Goal: Task Accomplishment & Management: Manage account settings

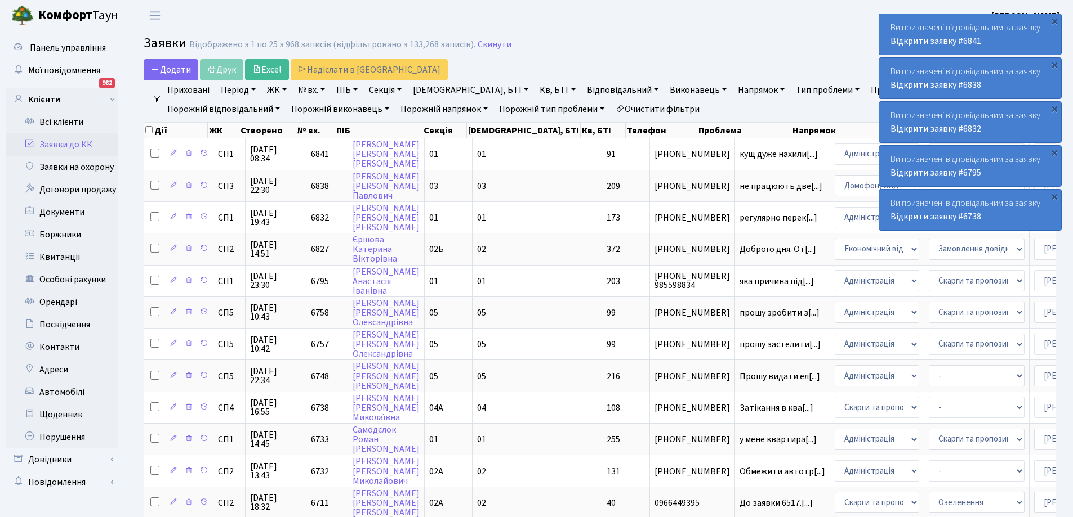
select select "25"
click at [723, 57] on main "Admin Заявки Список Заявки Відображено з 1 по 25 з 968 записів (відфільтровано …" at bounding box center [600, 505] width 946 height 948
click at [767, 44] on h2 "Заявки Відображено з 1 по 25 з 968 записів (відфільтровано з 133,268 записів). …" at bounding box center [600, 44] width 912 height 19
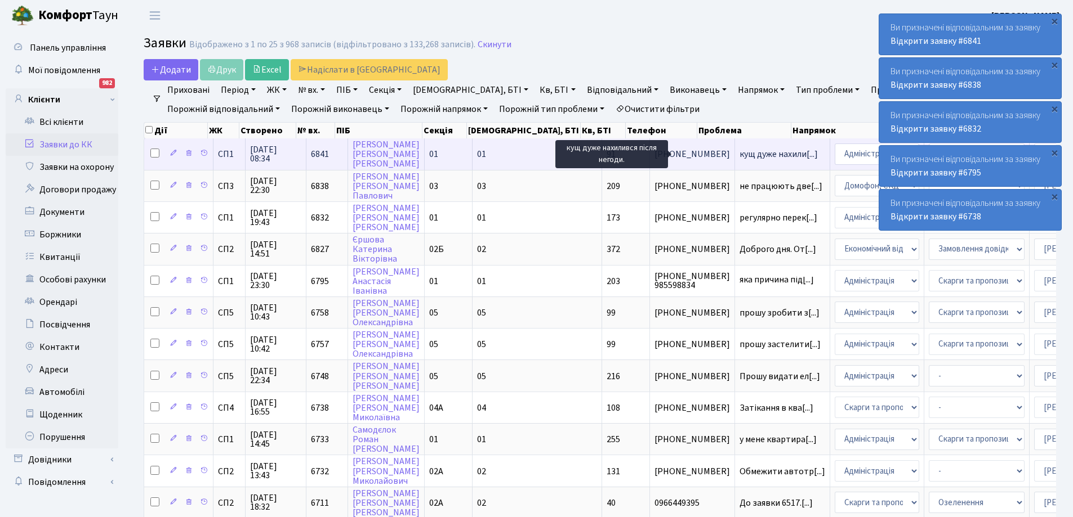
click at [739, 155] on span "кущ дуже нахили[...]" at bounding box center [778, 154] width 78 height 12
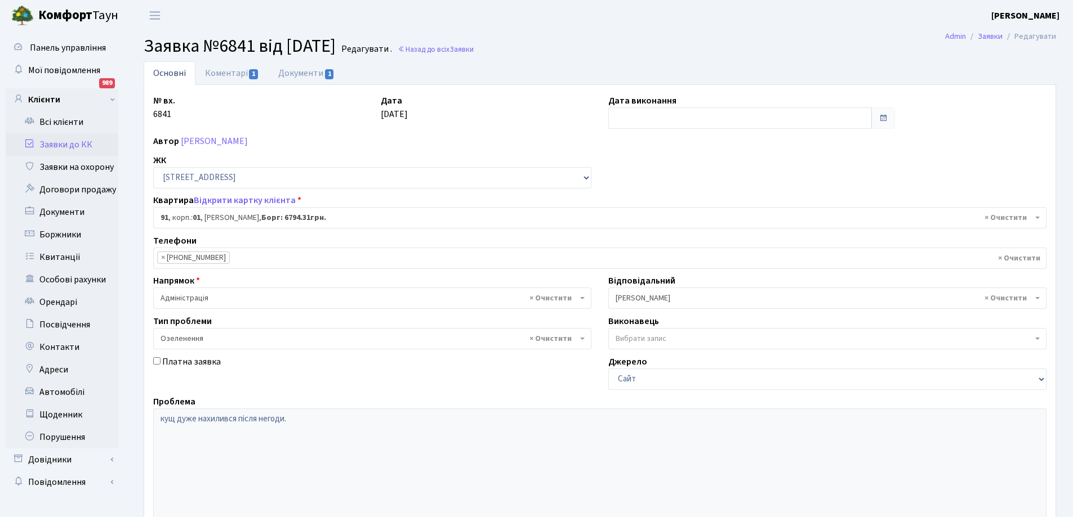
select select "20016"
select select "65"
click at [228, 66] on link "Коментарі 1" at bounding box center [231, 72] width 73 height 23
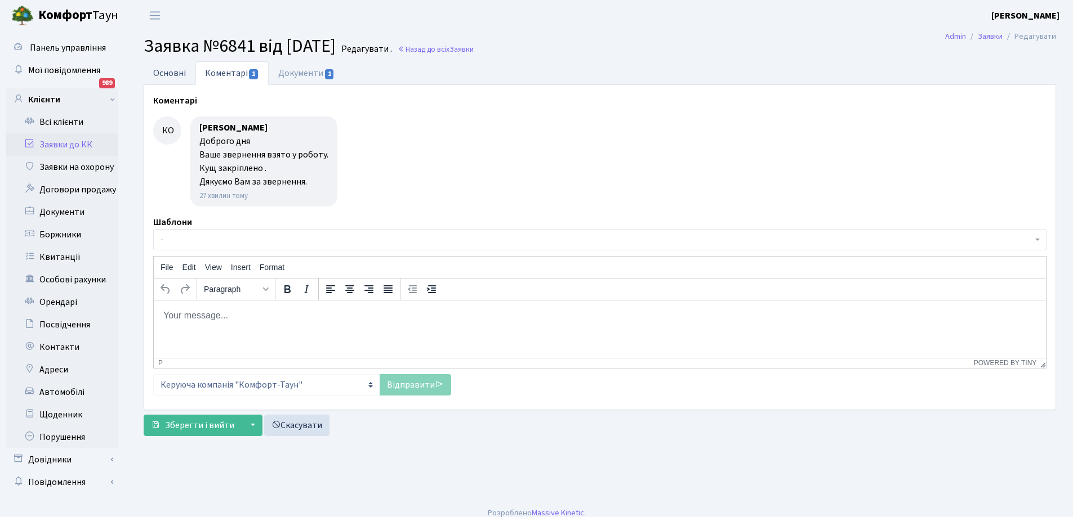
click at [166, 74] on link "Основні" at bounding box center [170, 72] width 52 height 23
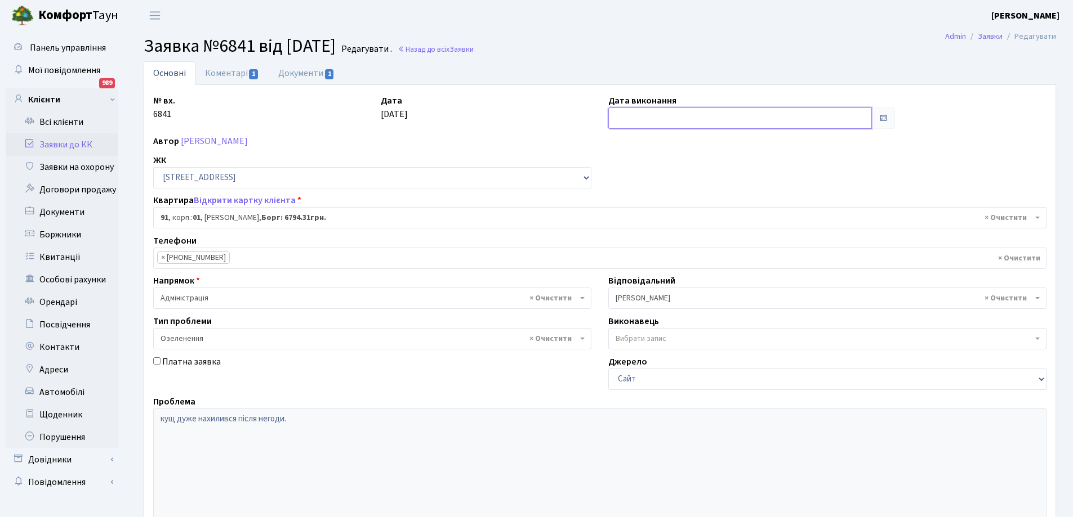
click at [645, 115] on input "text" at bounding box center [739, 118] width 263 height 21
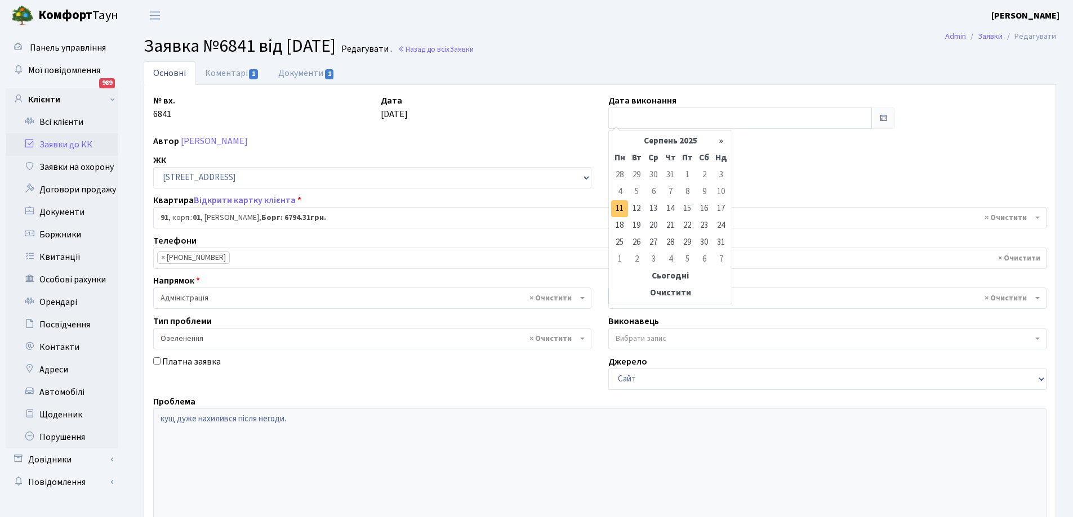
click at [622, 208] on td "11" at bounding box center [619, 208] width 17 height 17
type input "11.08.2025"
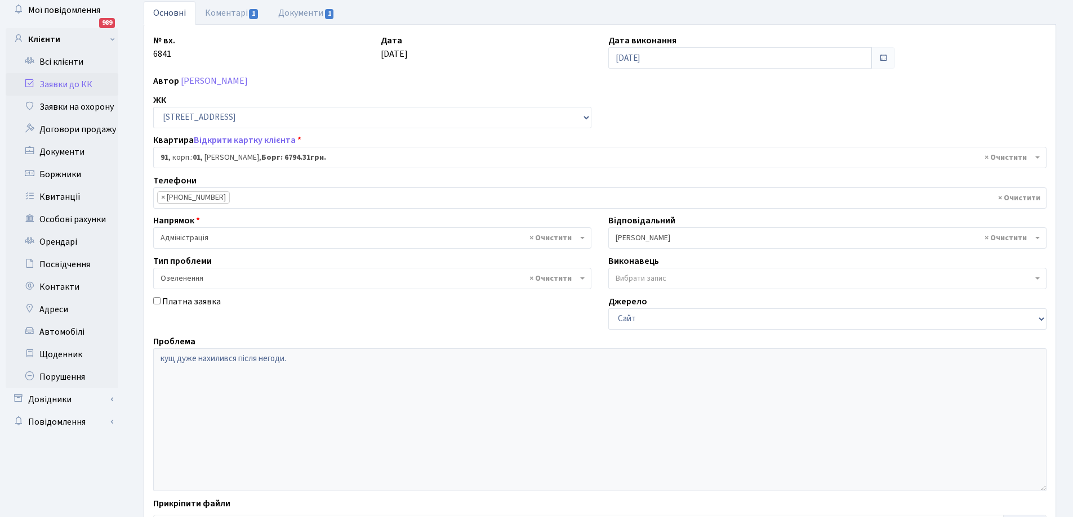
scroll to position [154, 0]
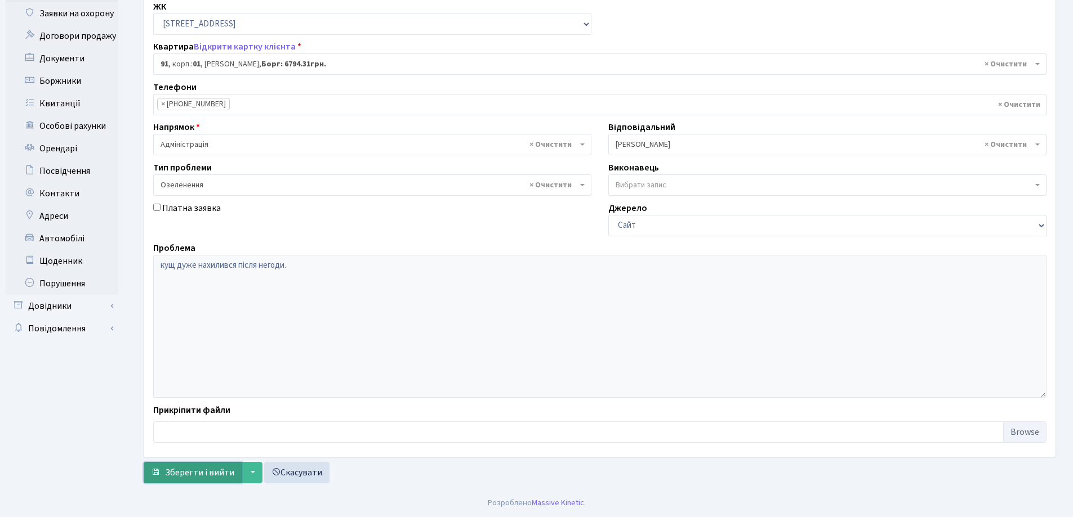
click at [211, 472] on span "Зберегти і вийти" at bounding box center [199, 473] width 69 height 12
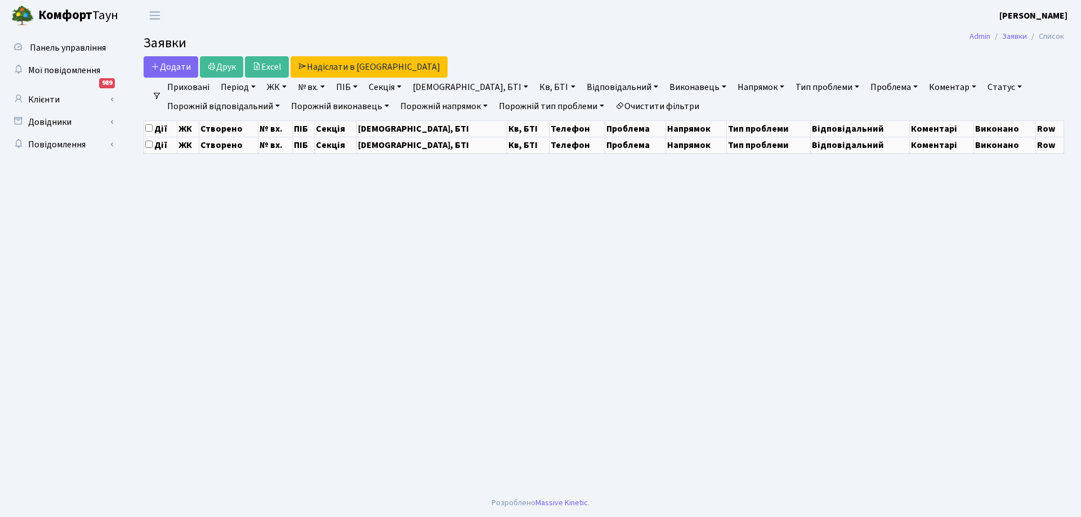
select select "25"
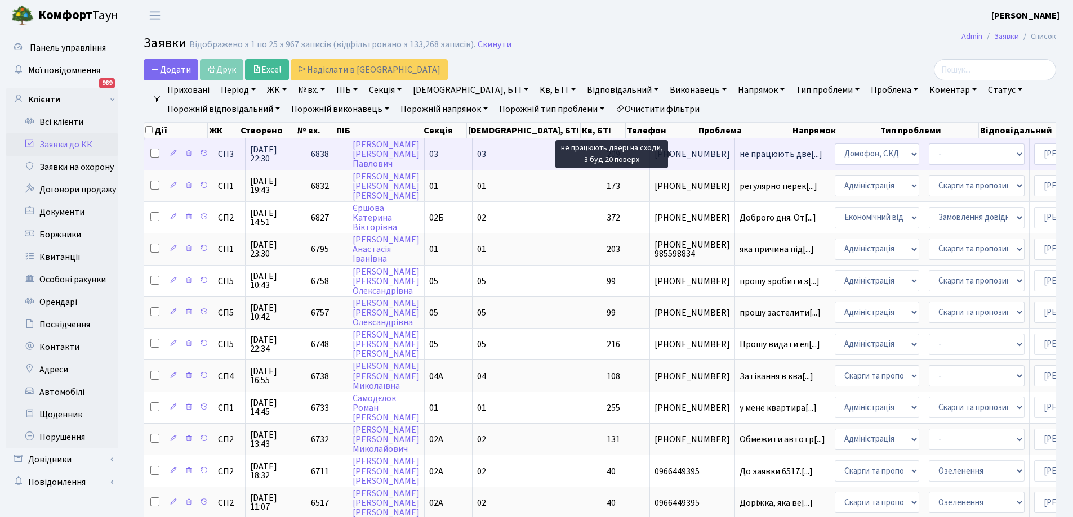
click at [739, 157] on span "не працюють две[...]" at bounding box center [780, 154] width 83 height 12
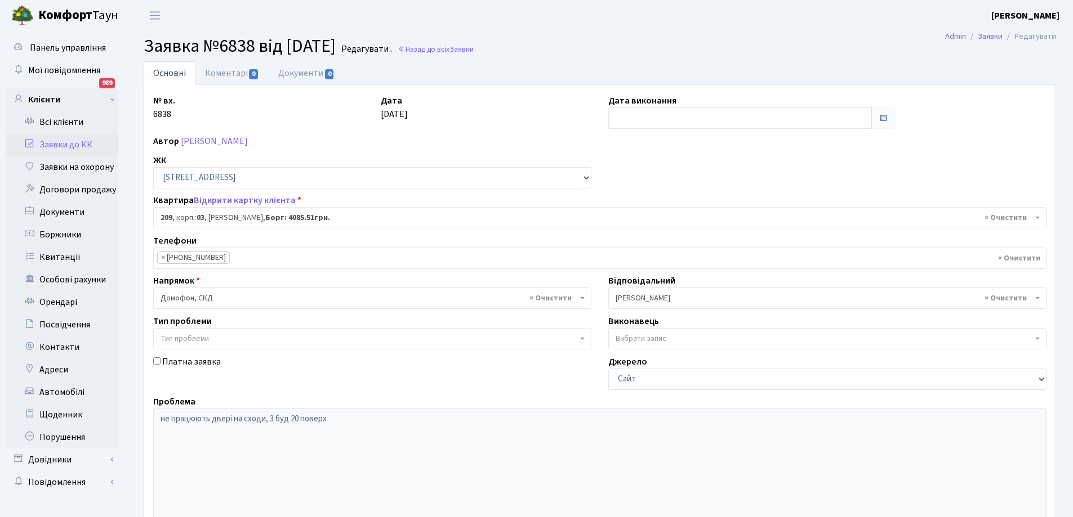
select select "20931"
click at [224, 73] on link "Коментарі 0" at bounding box center [231, 72] width 73 height 23
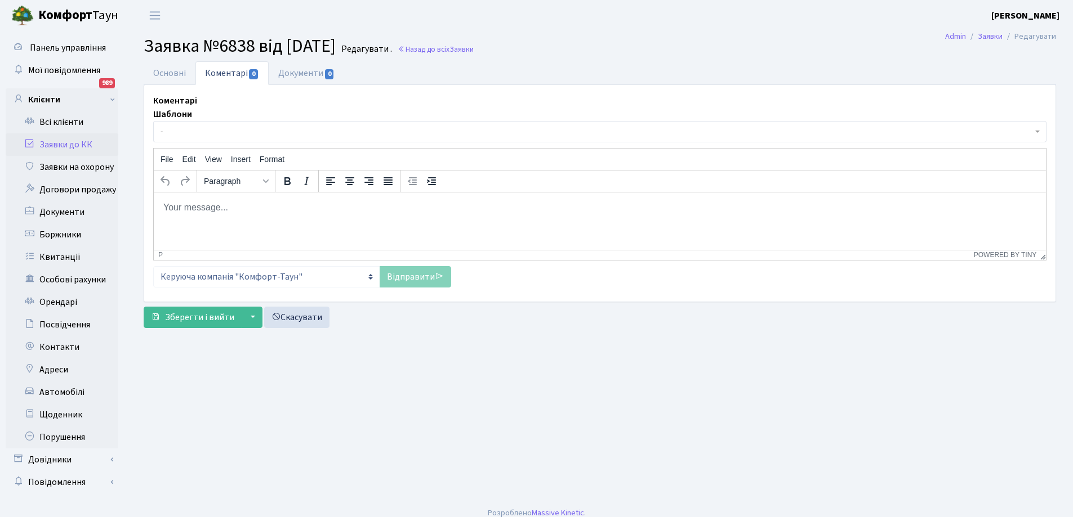
click at [274, 203] on p "Rich Text Area. Press ALT-0 for help." at bounding box center [600, 207] width 874 height 12
click at [408, 277] on link "Відправити" at bounding box center [415, 276] width 72 height 21
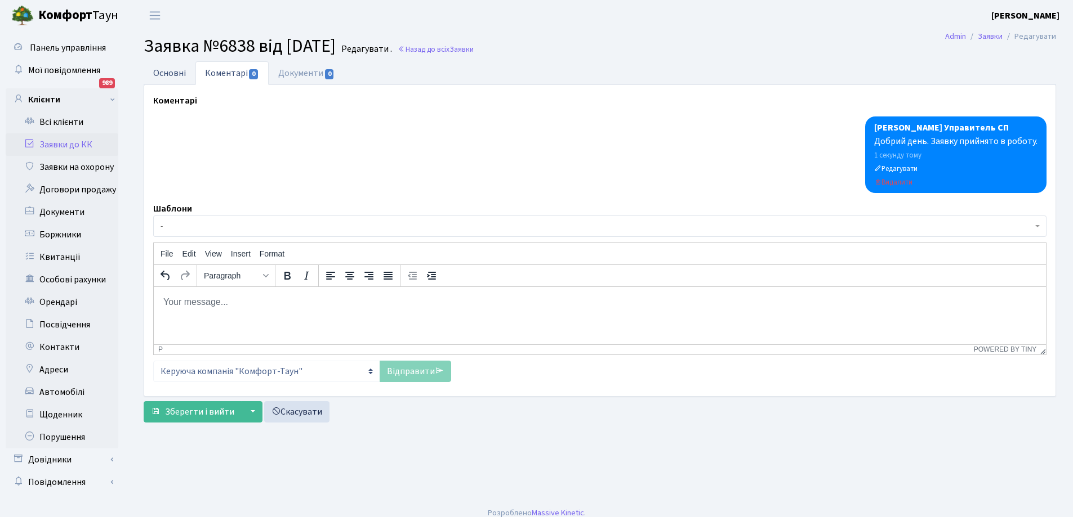
click at [164, 72] on link "Основні" at bounding box center [170, 72] width 52 height 23
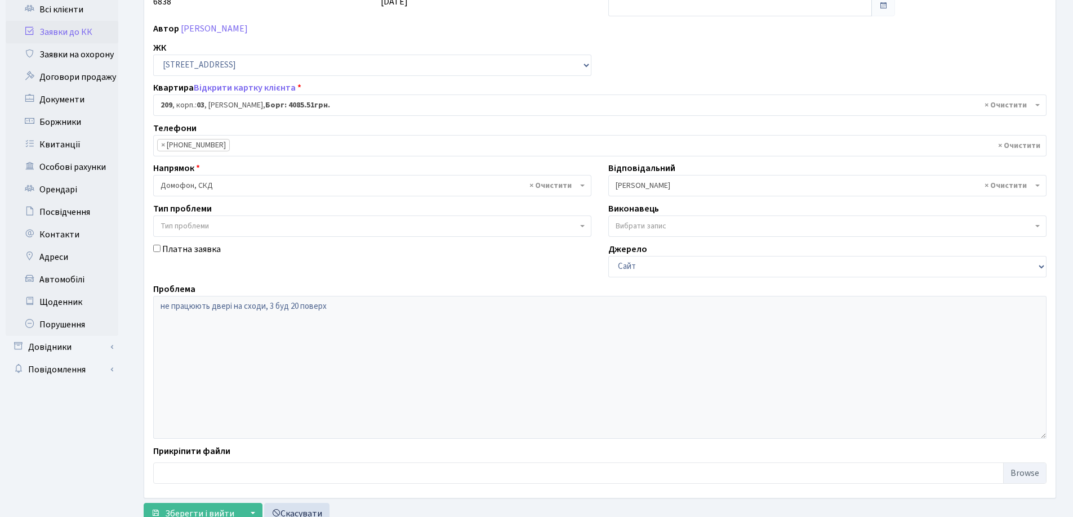
scroll to position [154, 0]
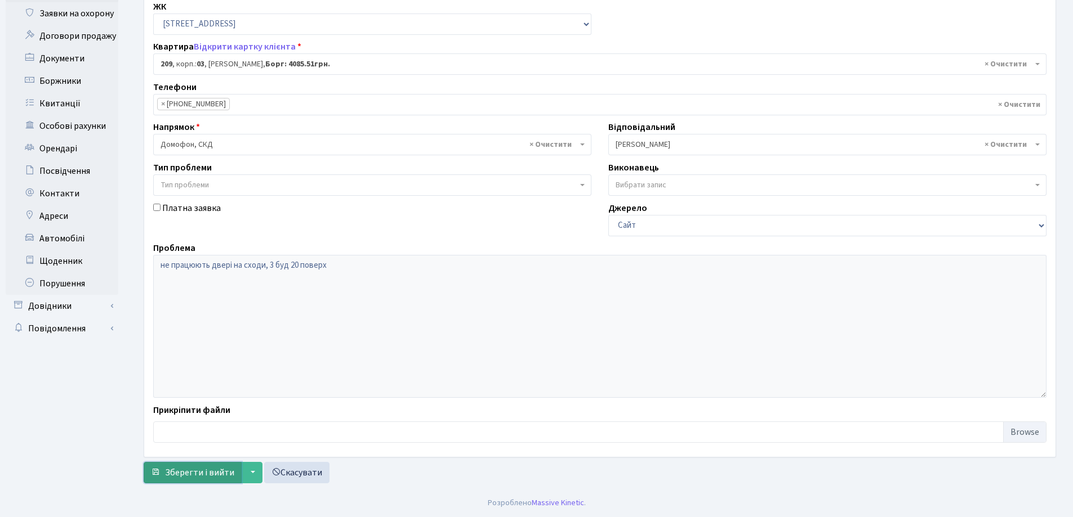
click at [205, 475] on span "Зберегти і вийти" at bounding box center [199, 473] width 69 height 12
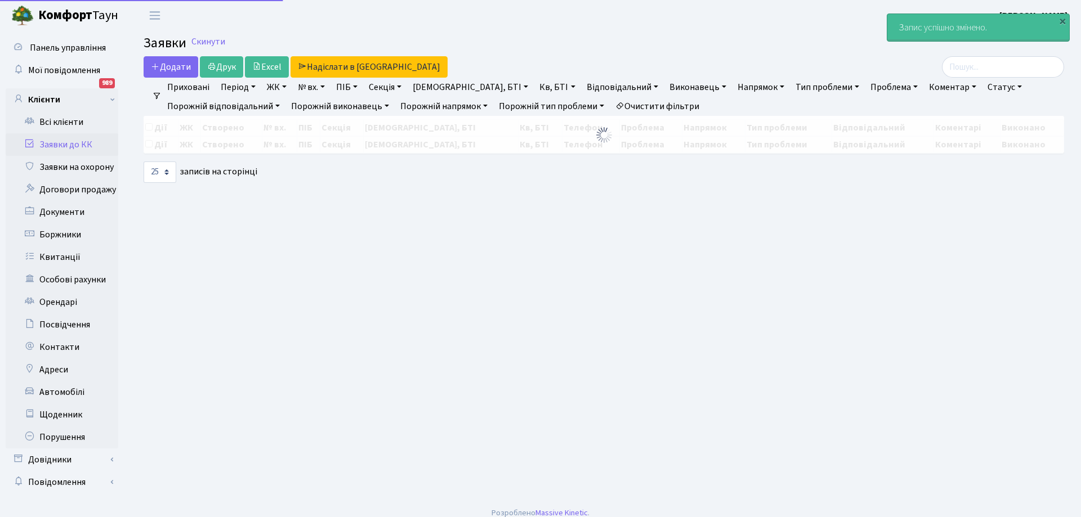
select select "25"
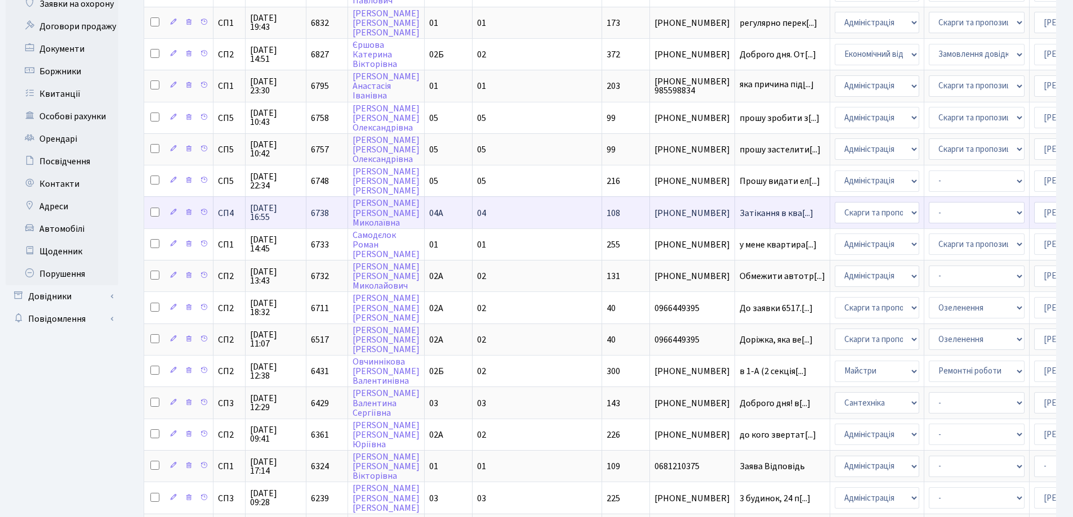
scroll to position [169, 0]
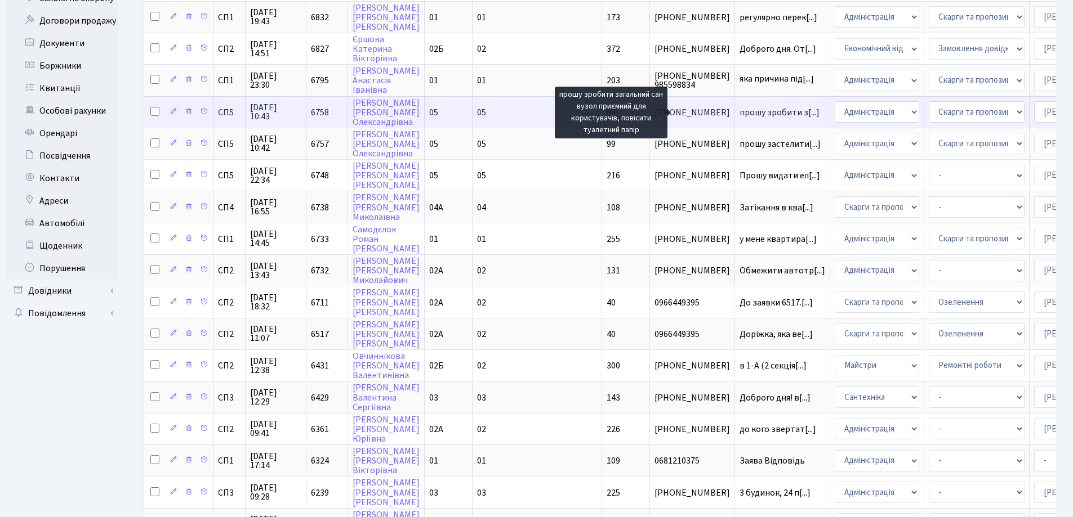
click at [739, 111] on span "прошу зробити з[...]" at bounding box center [779, 112] width 80 height 12
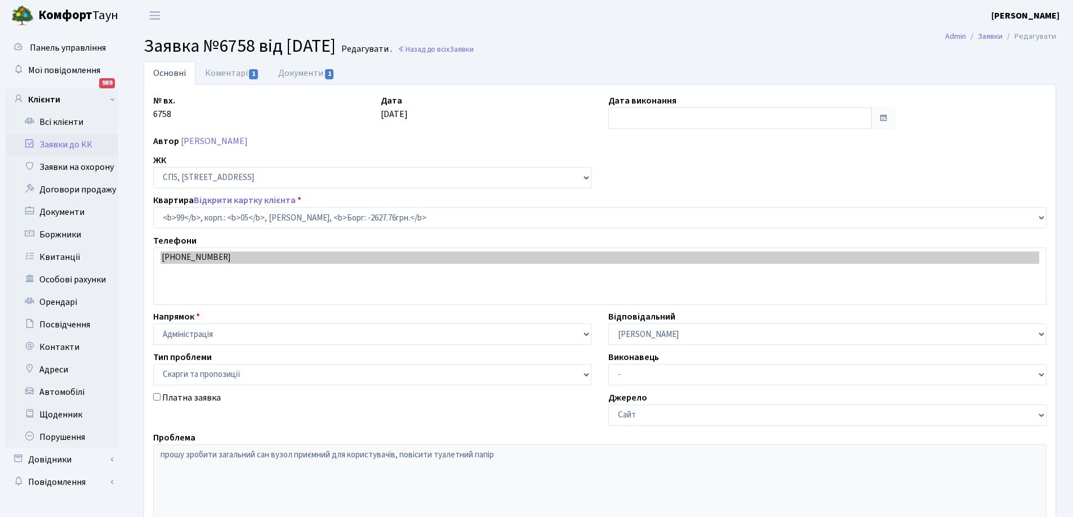
select select "21508"
select select "55"
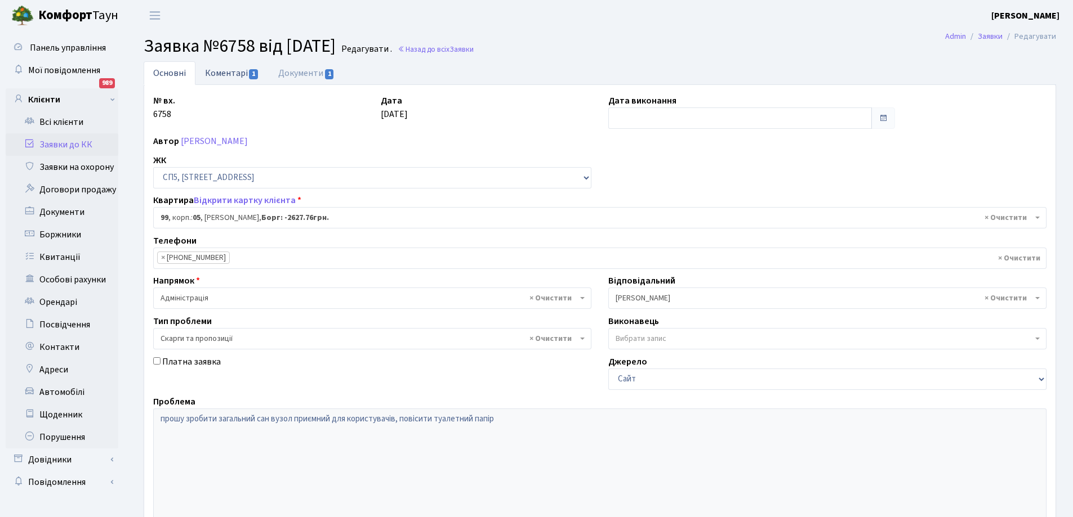
click at [227, 76] on link "Коментарі 1" at bounding box center [231, 72] width 73 height 23
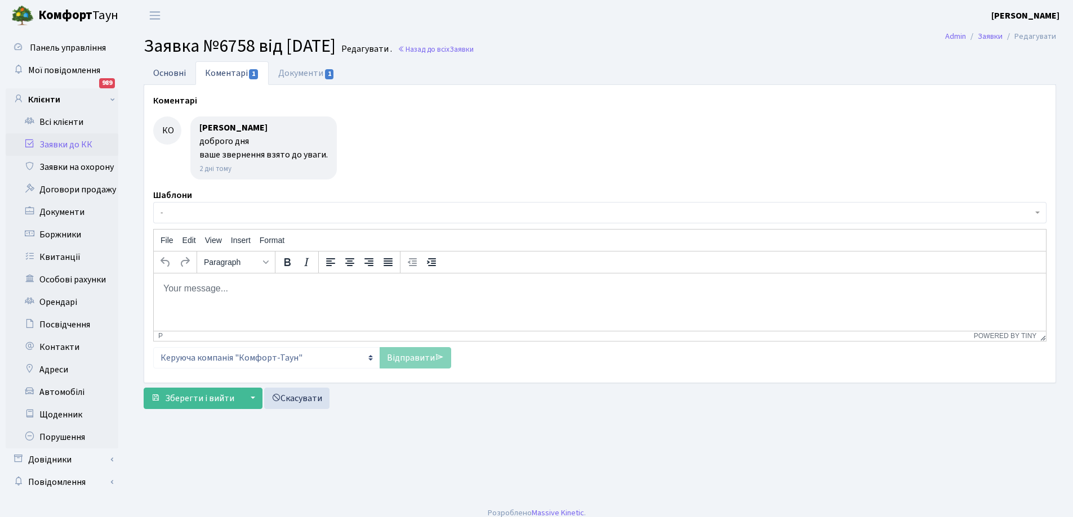
click at [173, 72] on link "Основні" at bounding box center [170, 72] width 52 height 23
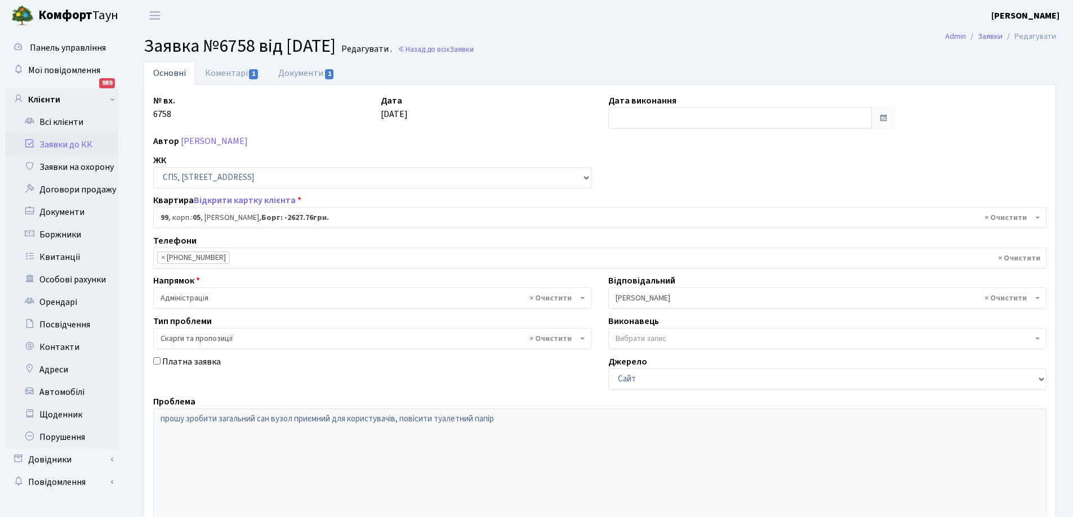
click at [59, 144] on link "Заявки до КК" at bounding box center [62, 144] width 113 height 23
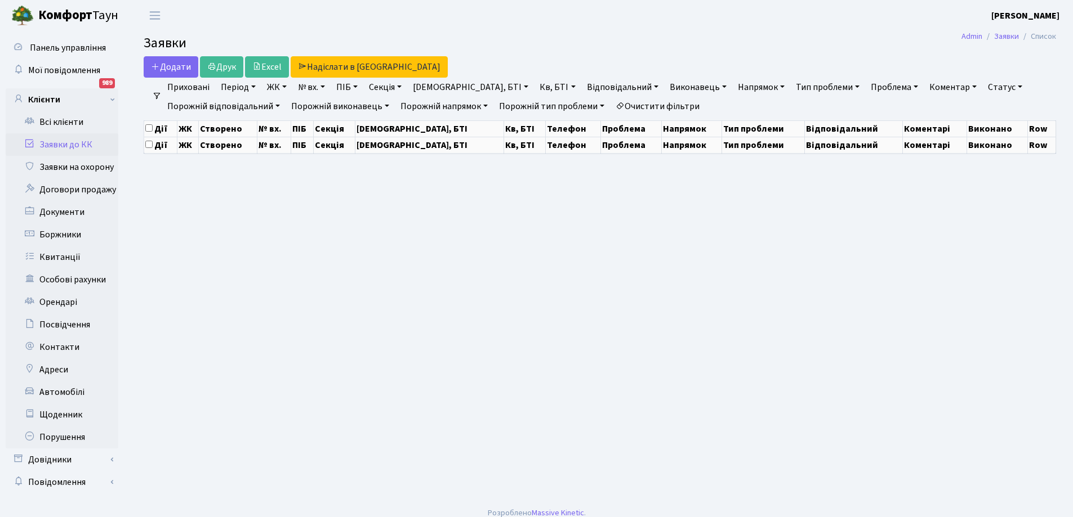
select select "25"
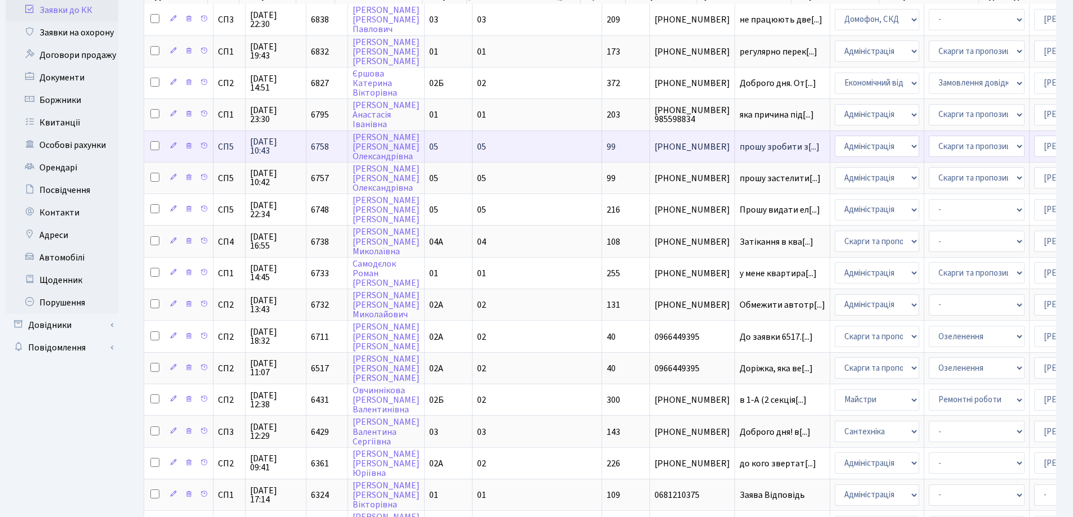
scroll to position [169, 0]
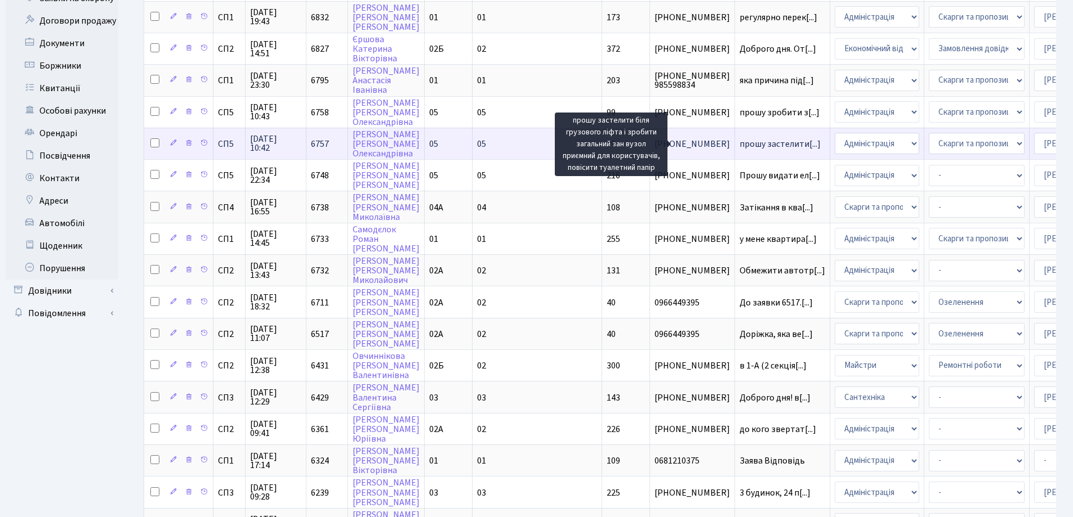
click at [739, 143] on span "прошу застелити[...]" at bounding box center [779, 144] width 81 height 12
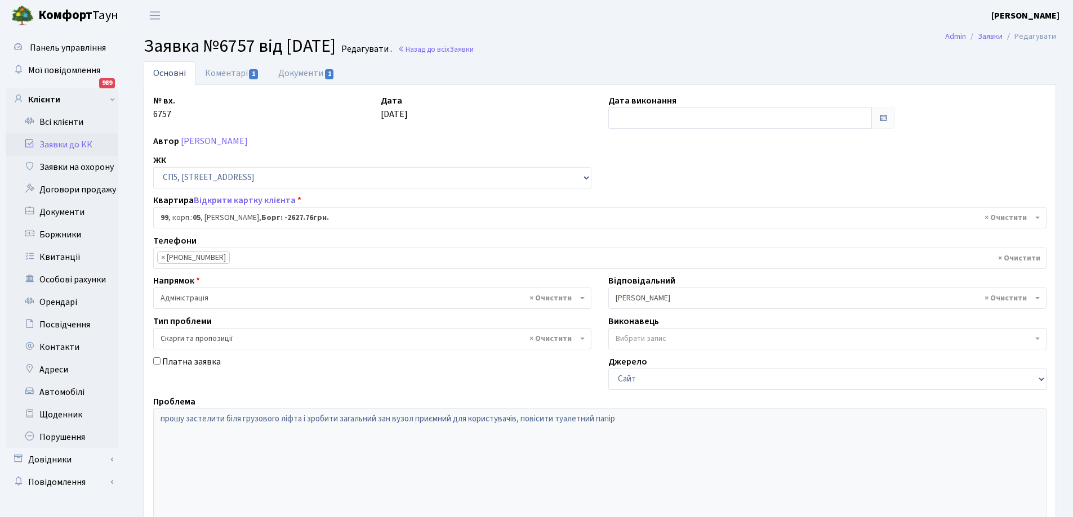
select select "21508"
select select "55"
click at [231, 71] on link "Коментарі 1" at bounding box center [231, 72] width 73 height 23
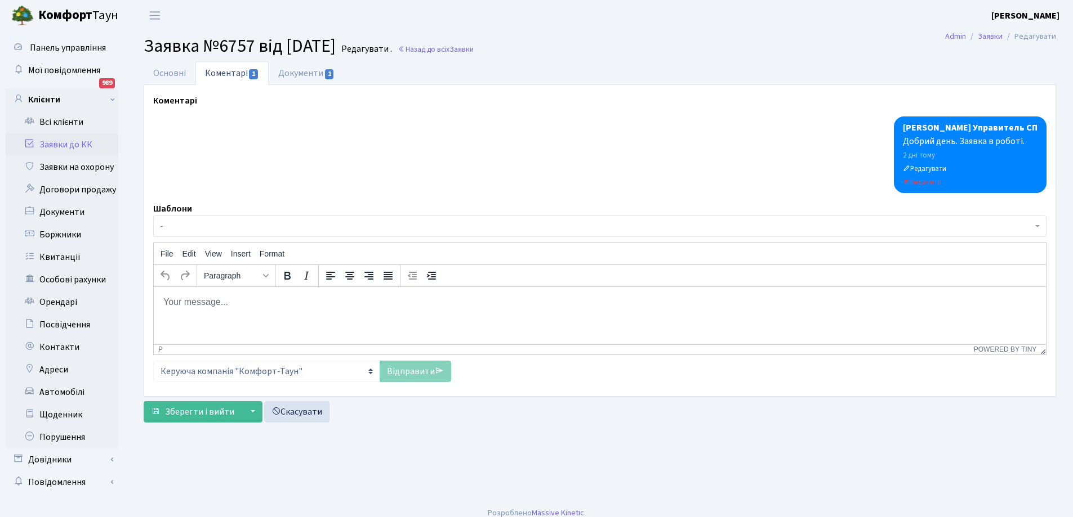
click at [64, 144] on link "Заявки до КК" at bounding box center [62, 144] width 113 height 23
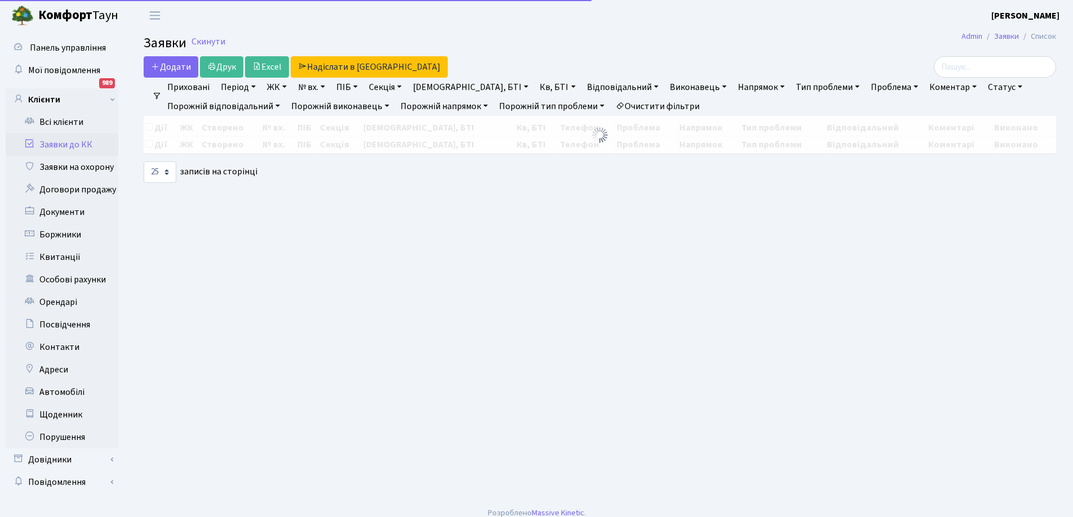
select select "25"
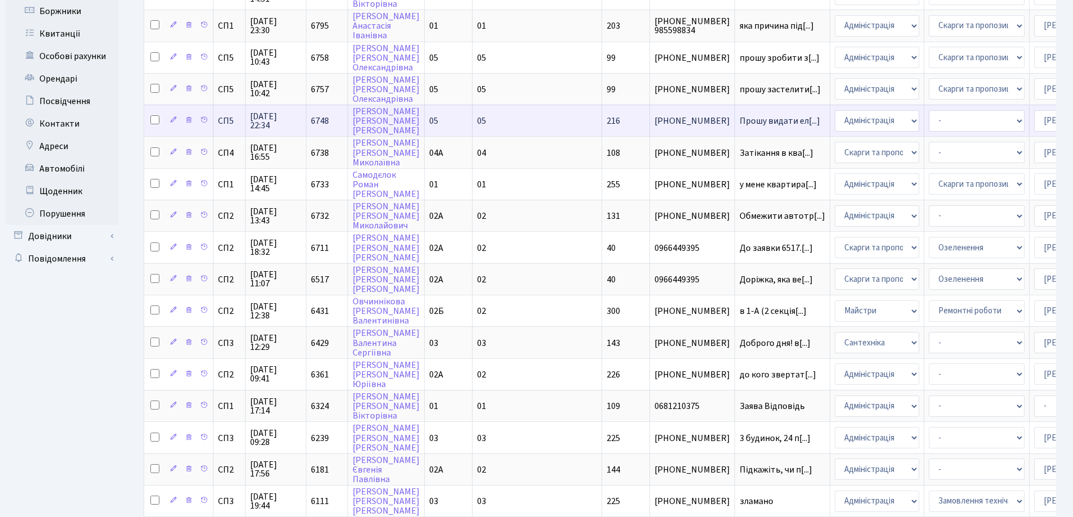
scroll to position [225, 0]
click at [739, 119] on span "Прошу видати ел[...]" at bounding box center [779, 119] width 81 height 12
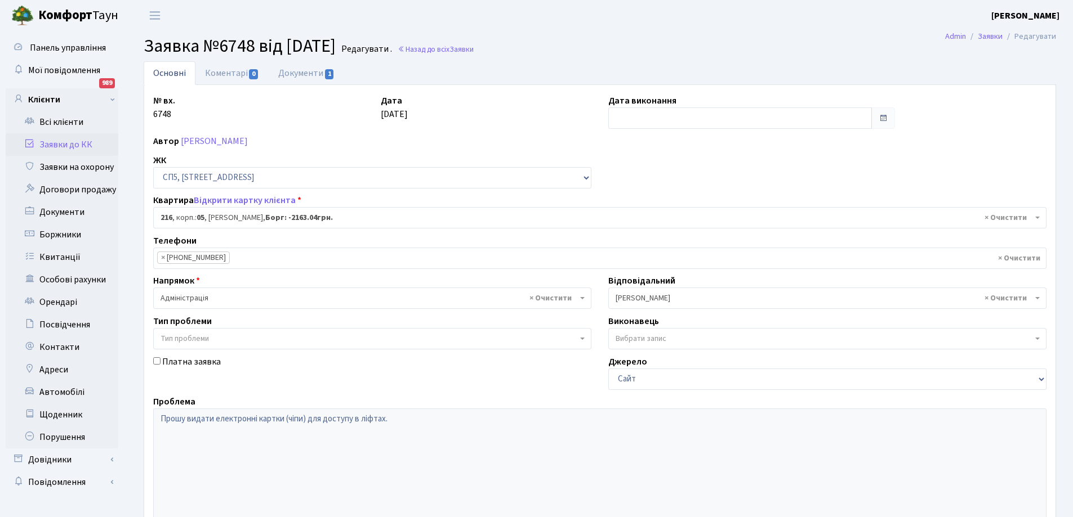
select select "21625"
click at [294, 74] on link "Документи 1" at bounding box center [306, 72] width 75 height 23
select select "25"
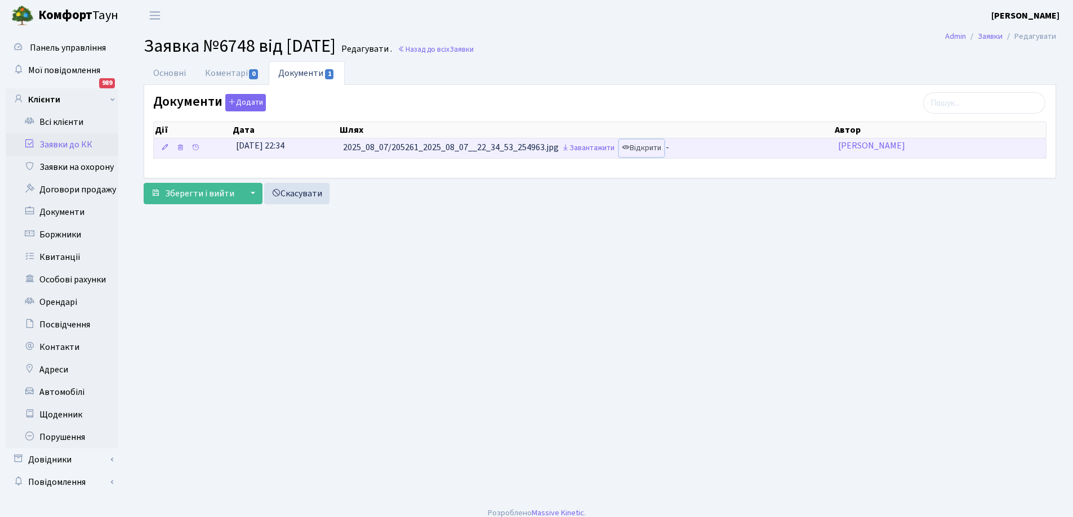
click at [652, 149] on link "Відкрити" at bounding box center [641, 148] width 45 height 17
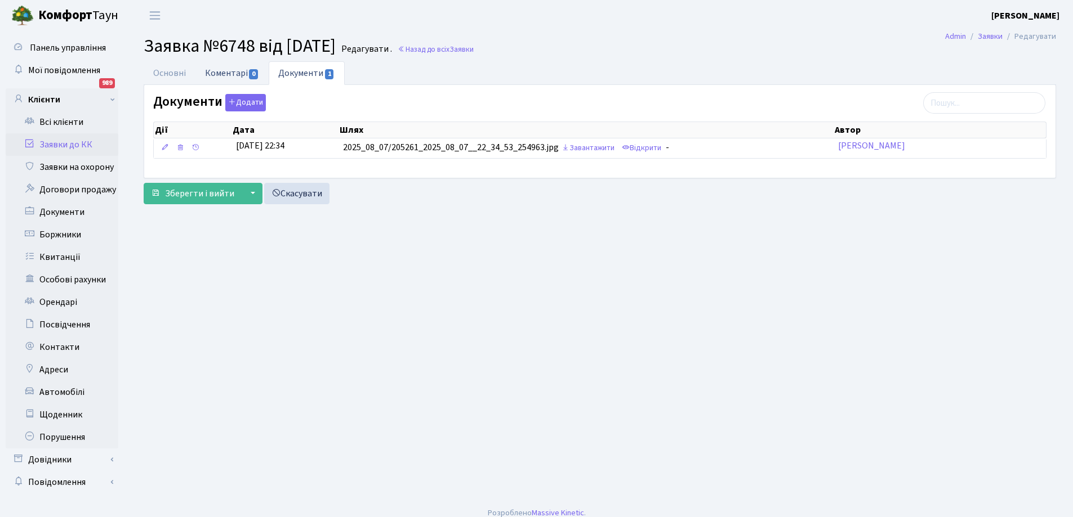
click at [225, 74] on link "Коментарі 0" at bounding box center [231, 72] width 73 height 23
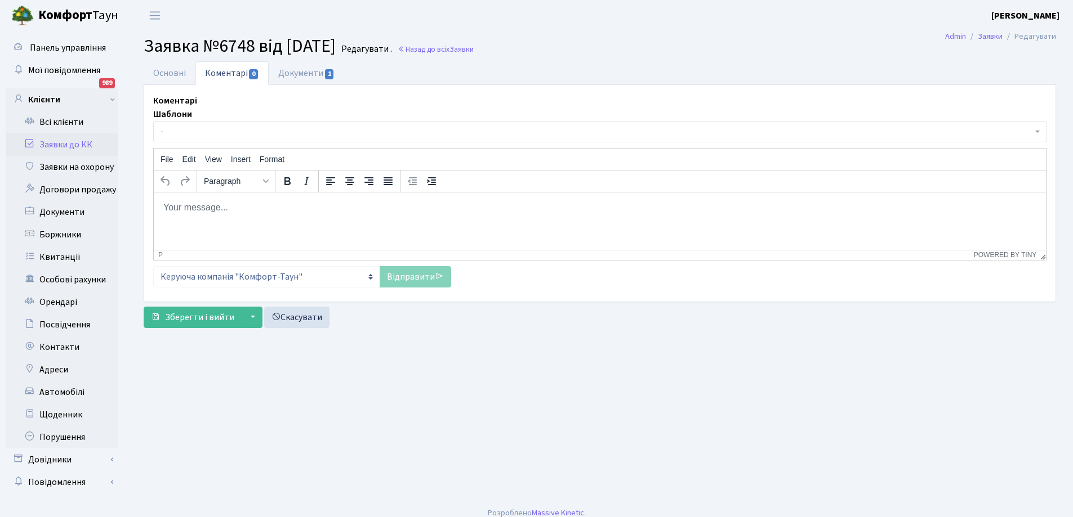
click at [244, 209] on p "Rich Text Area. Press ALT-0 for help." at bounding box center [600, 207] width 874 height 12
click at [519, 208] on p "Добрий день. Підключення вашого будинку до системи СКД заплановано розпочати з …" at bounding box center [600, 207] width 874 height 12
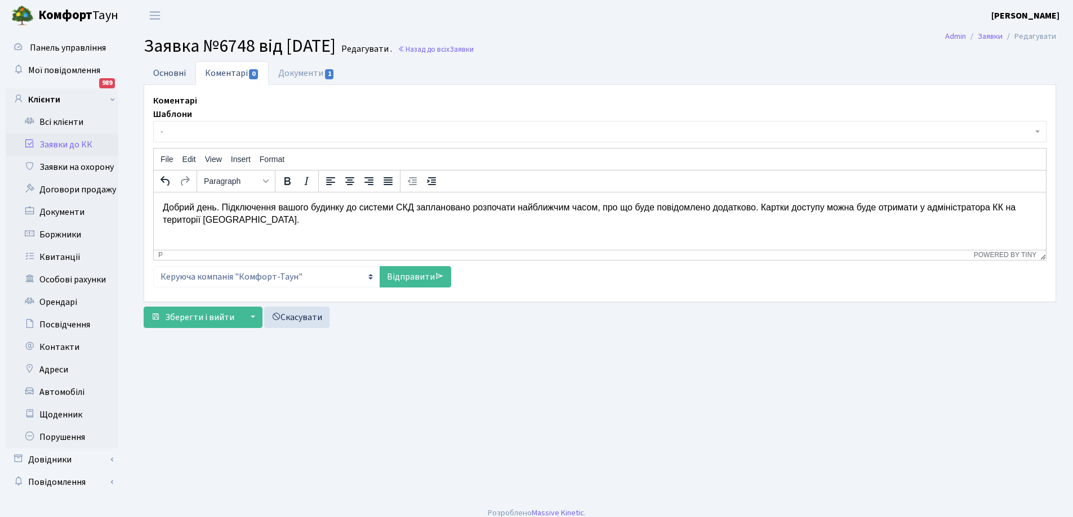
click at [174, 74] on link "Основні" at bounding box center [170, 72] width 52 height 23
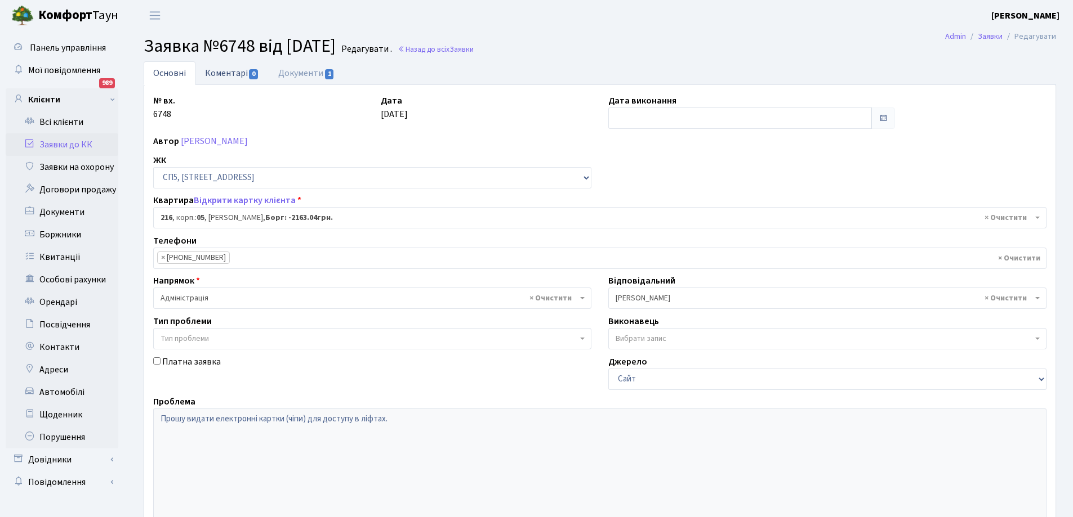
click at [234, 72] on link "Коментарі 0" at bounding box center [231, 72] width 73 height 23
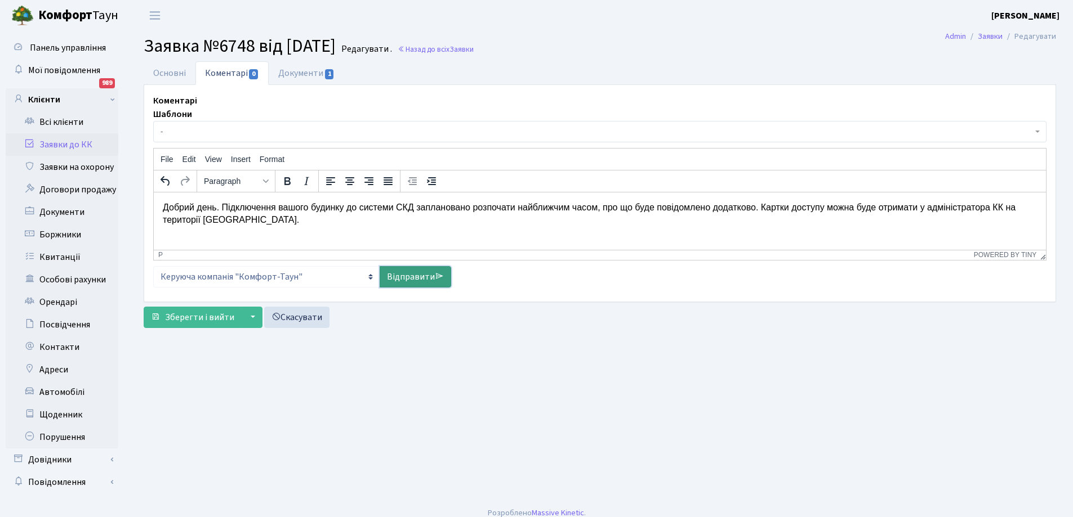
click at [411, 276] on link "Відправити" at bounding box center [415, 276] width 72 height 21
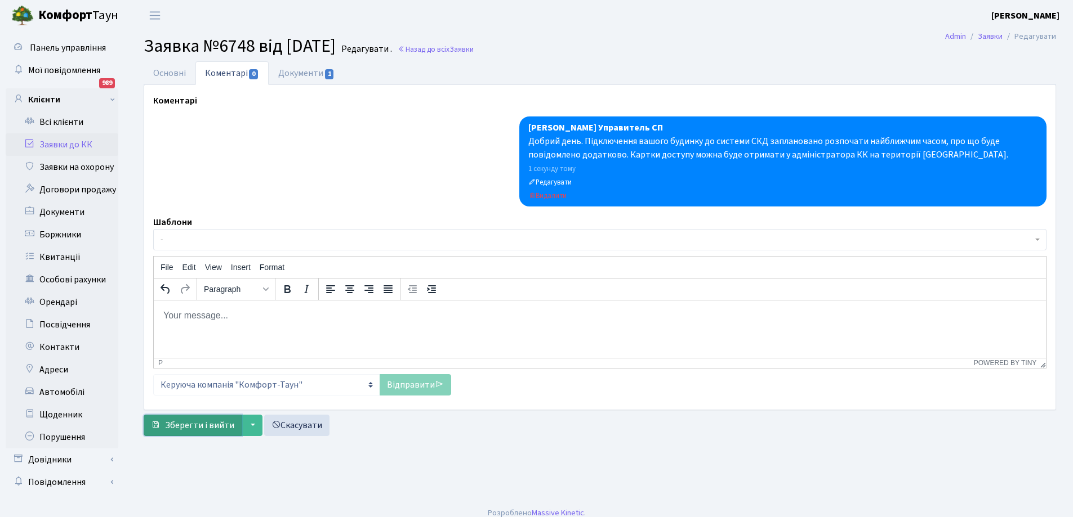
click at [206, 427] on span "Зберегти і вийти" at bounding box center [199, 425] width 69 height 12
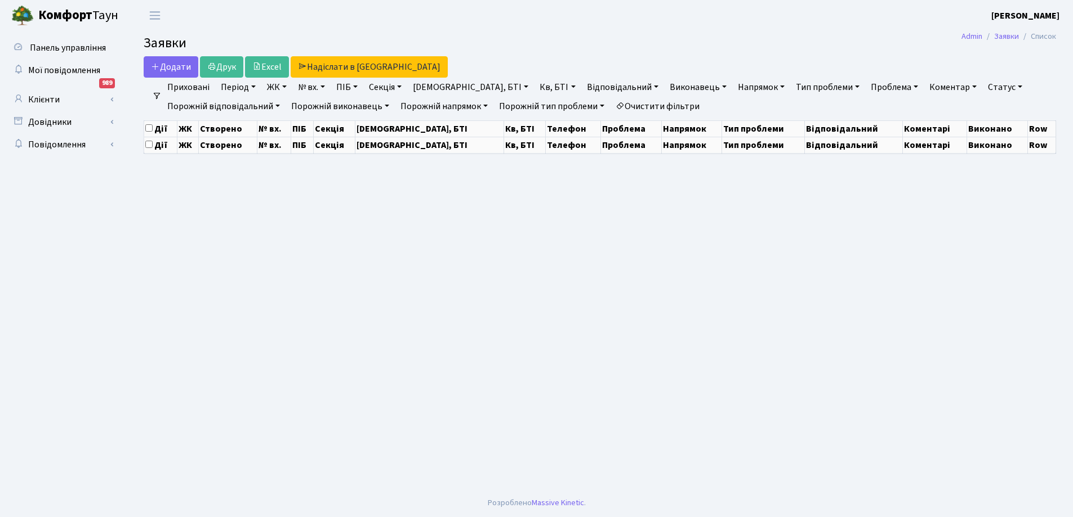
select select "25"
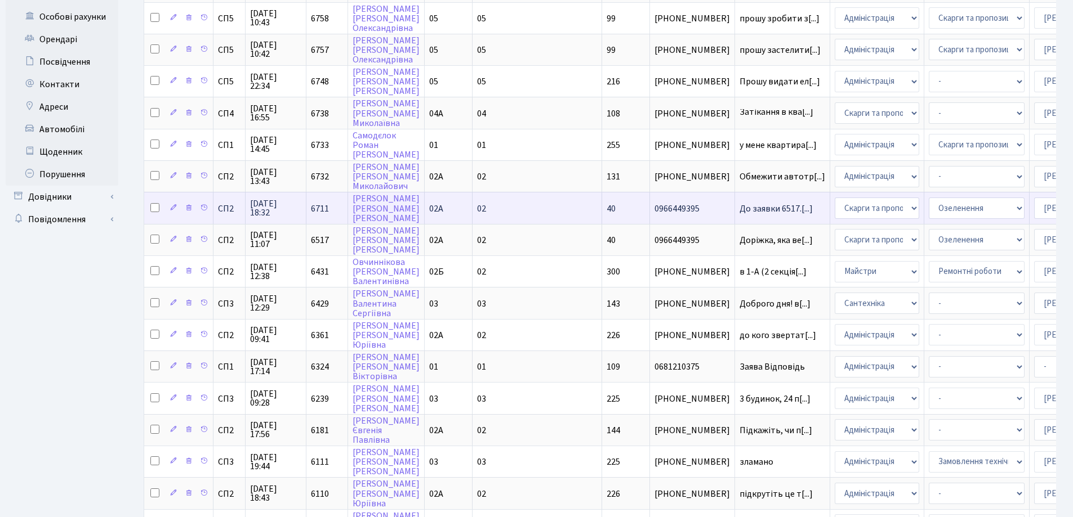
scroll to position [282, 0]
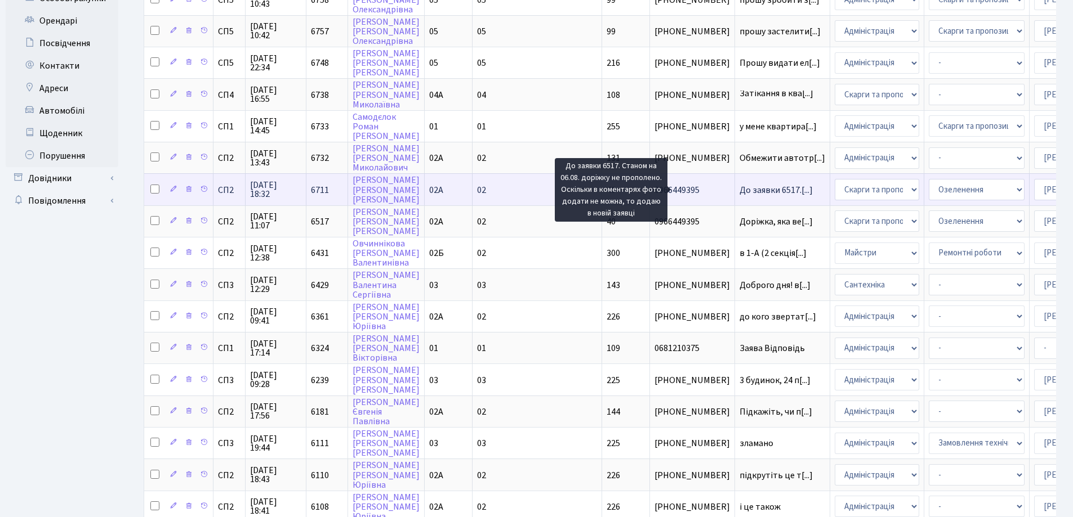
click at [739, 192] on span "До заявки 6517.[...]" at bounding box center [775, 190] width 73 height 12
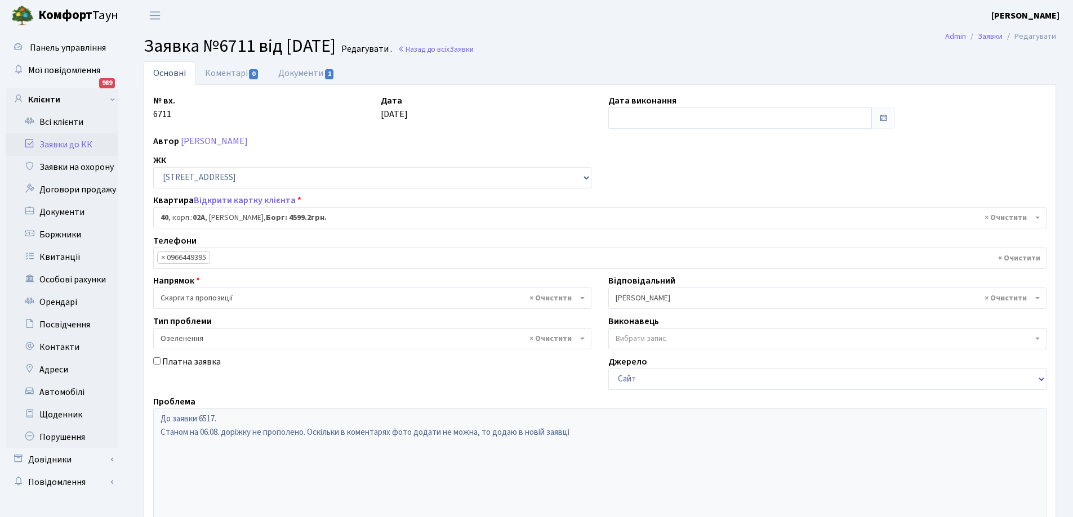
select select "20290"
select select "65"
click at [238, 68] on link "Коментарі 0" at bounding box center [231, 72] width 73 height 23
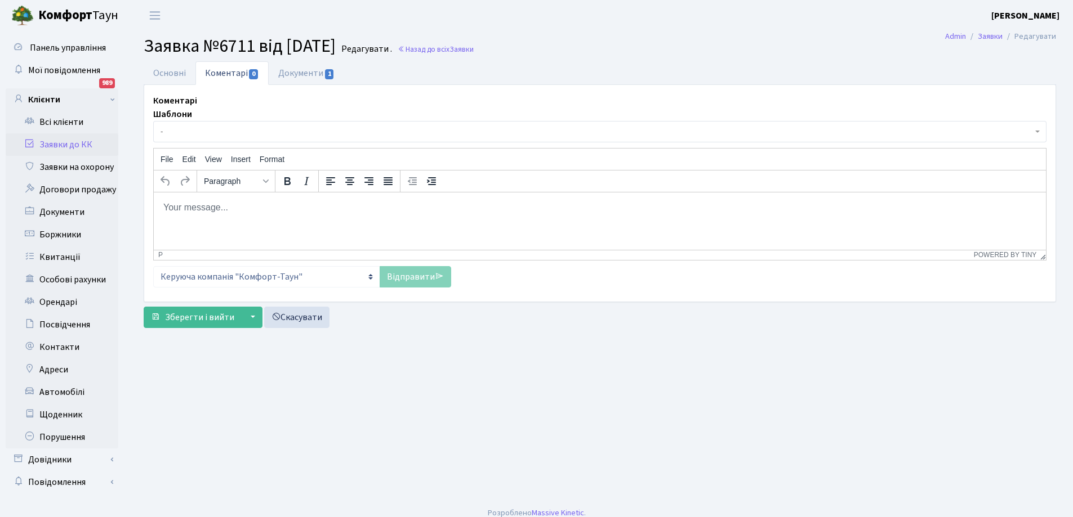
click at [199, 210] on body "Rich Text Area. Press ALT-0 for help." at bounding box center [600, 207] width 874 height 12
click at [178, 201] on body "Rich Text Area. Press ALT-0 for help." at bounding box center [600, 207] width 874 height 12
click at [408, 275] on link "Відправити" at bounding box center [415, 276] width 72 height 21
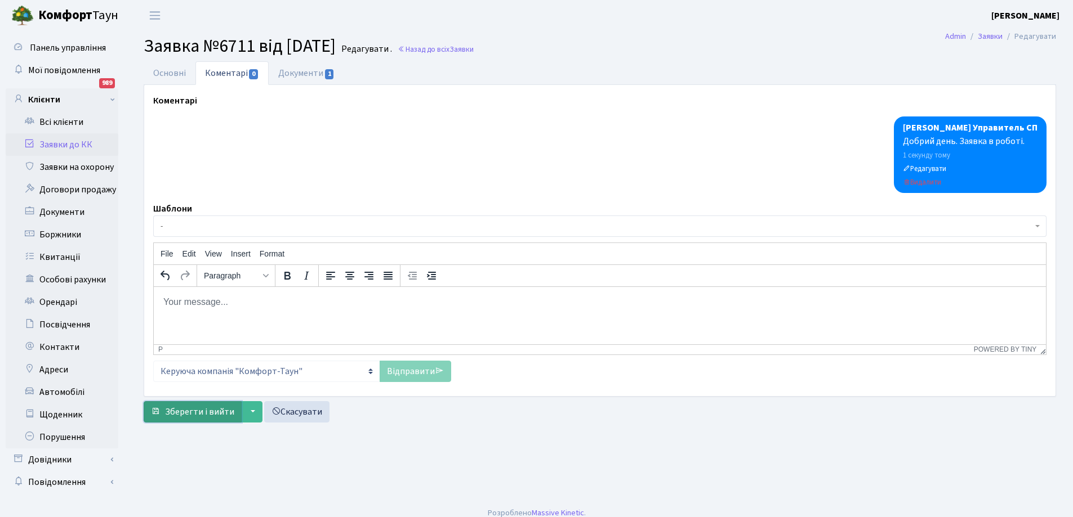
click at [188, 412] on span "Зберегти і вийти" at bounding box center [199, 412] width 69 height 12
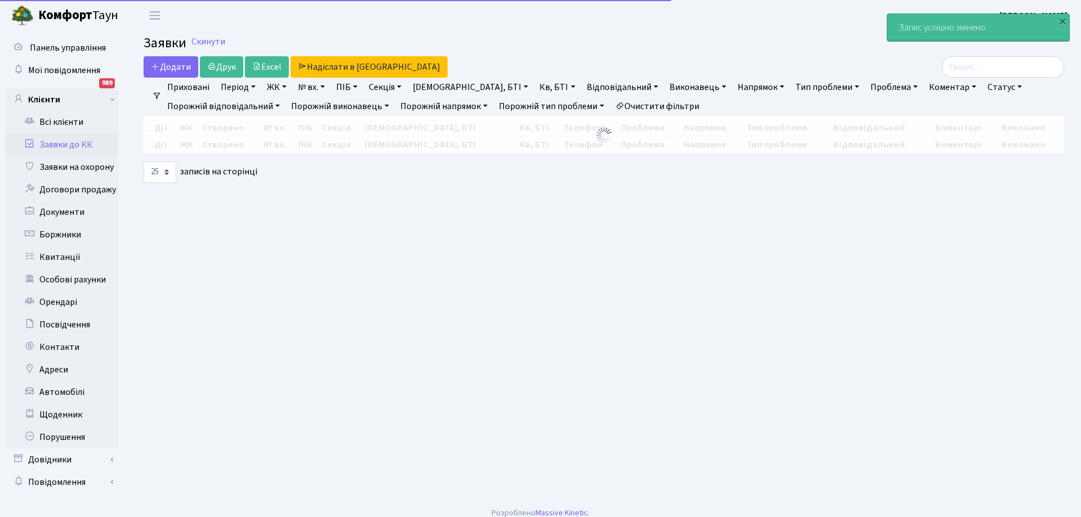
select select "25"
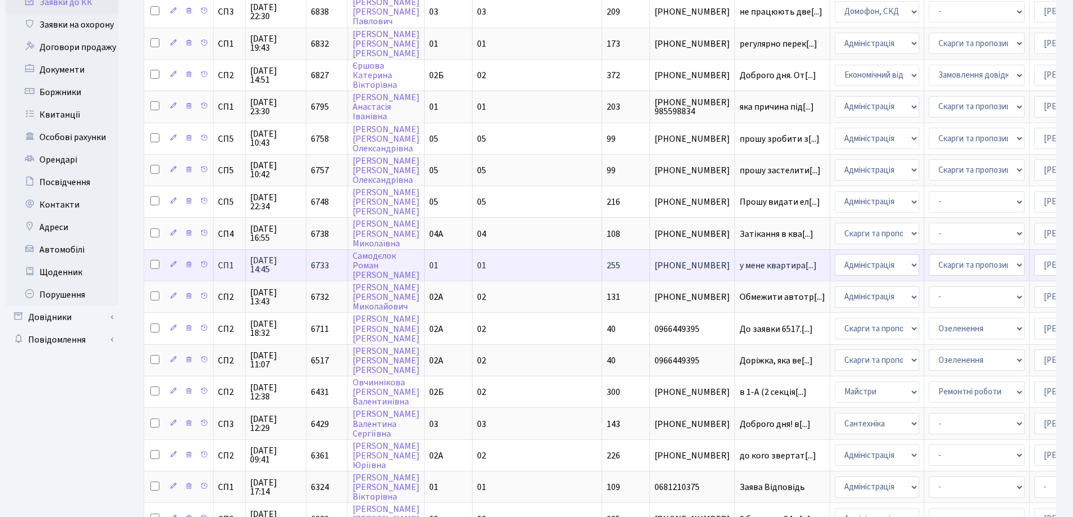
scroll to position [225, 0]
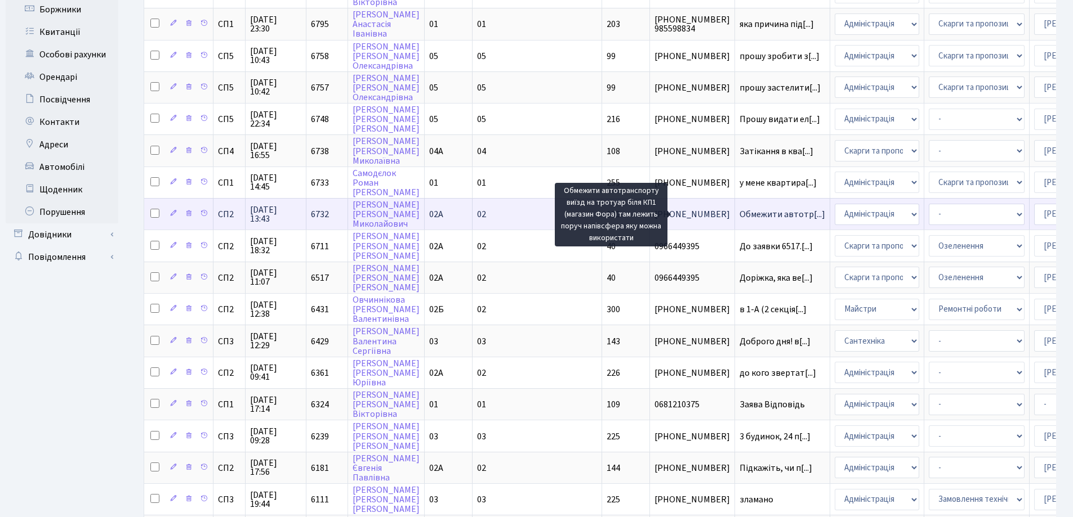
click at [739, 213] on span "Обмежити автотр[...]" at bounding box center [782, 214] width 86 height 12
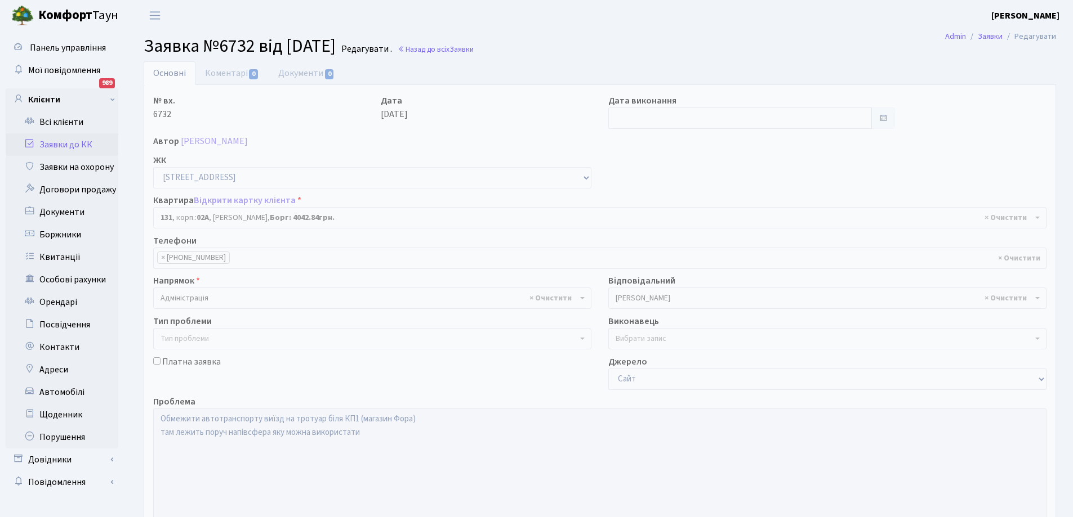
select select "20381"
click at [226, 71] on link "Коментарі 0" at bounding box center [231, 72] width 73 height 23
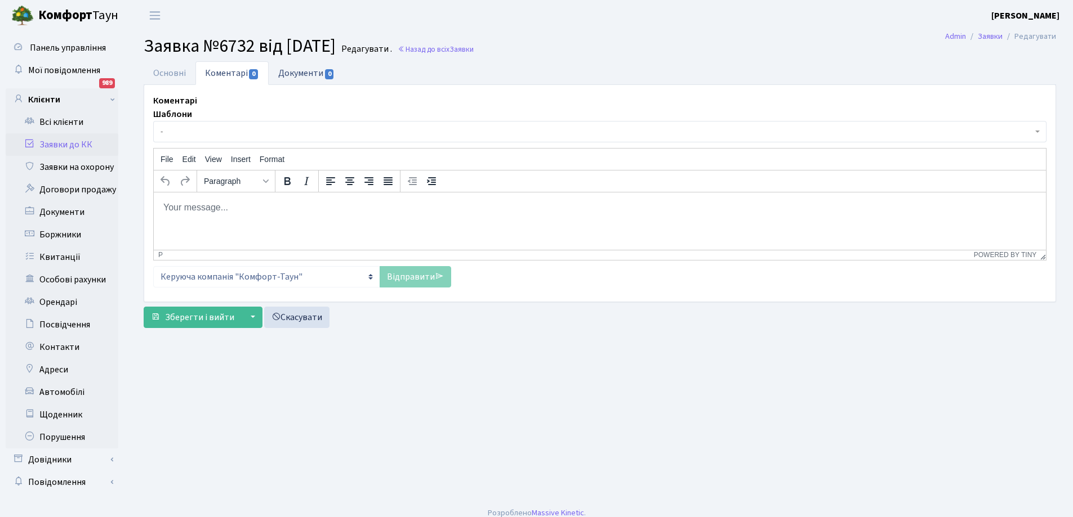
click at [293, 72] on link "Документи 0" at bounding box center [306, 72] width 75 height 23
select select "25"
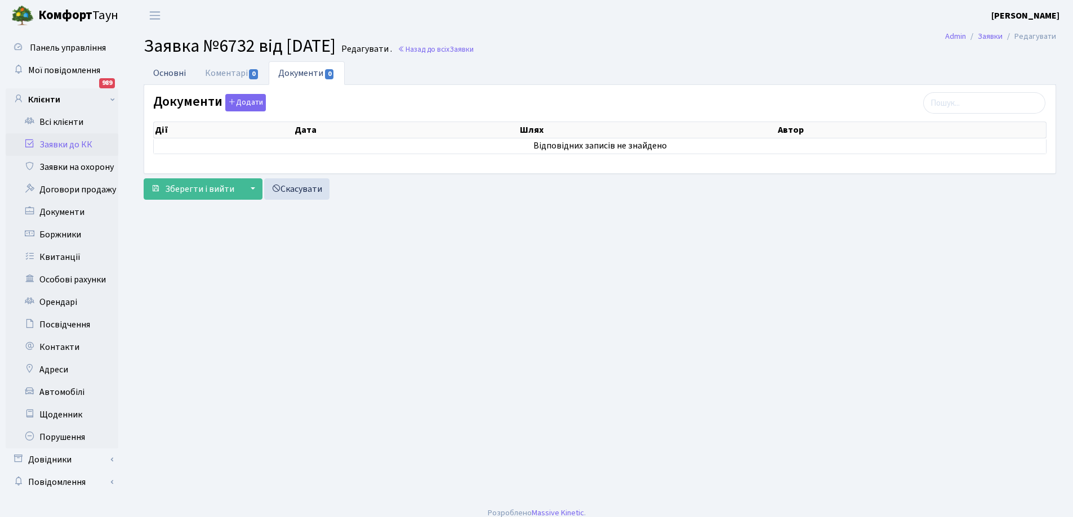
click at [163, 72] on link "Основні" at bounding box center [170, 72] width 52 height 23
